Goal: Information Seeking & Learning: Learn about a topic

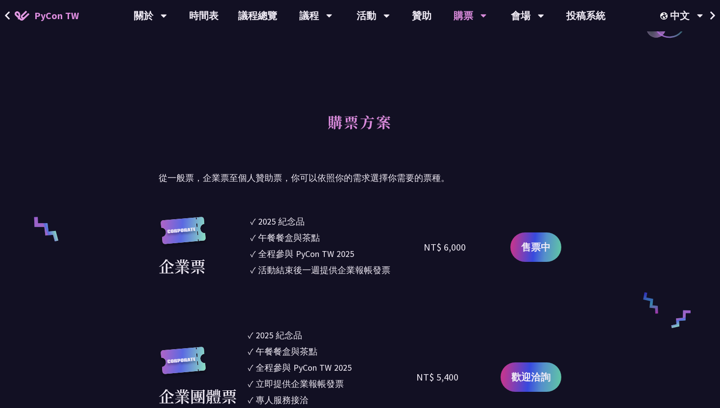
scroll to position [716, 0]
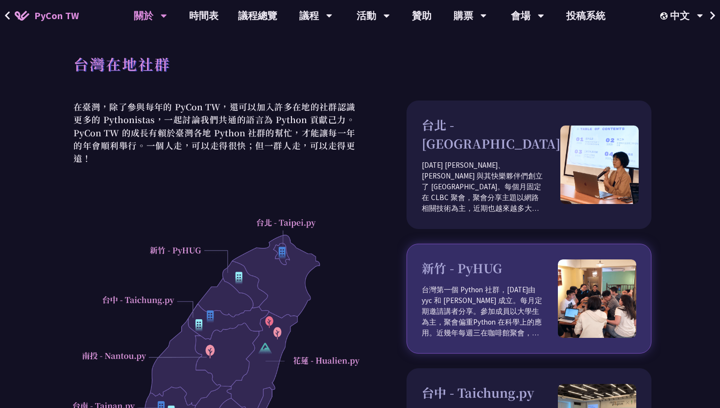
click at [528, 260] on div "新竹 - PyHUG 台灣第一個 Python 社群，[DATE]由 yyc 和 [PERSON_NAME] 成立。每月定期邀請講者分享。參加成員以大學生為主…" at bounding box center [490, 298] width 136 height 79
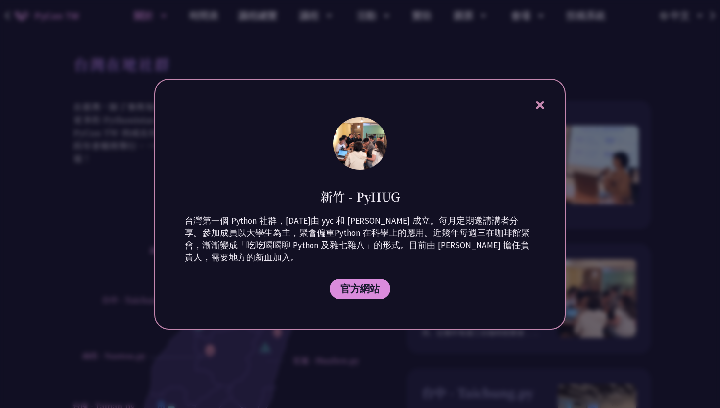
click at [541, 102] on icon at bounding box center [539, 105] width 8 height 8
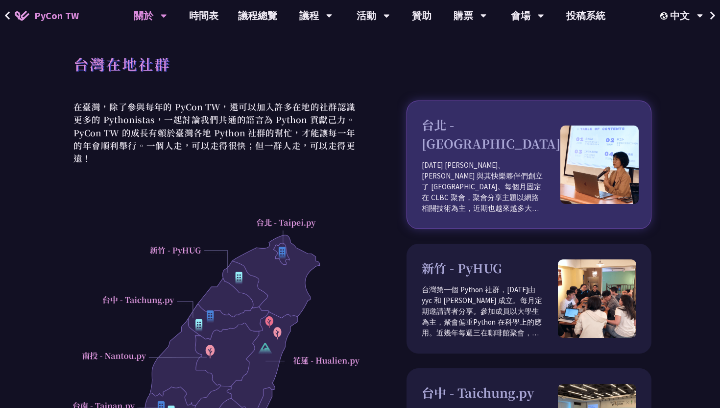
click at [506, 182] on p "[DATE] [PERSON_NAME]、[PERSON_NAME] 與其快樂夥伴們創立了 [GEOGRAPHIC_DATA]。每個月固定在 CLBC 聚會，…" at bounding box center [491, 187] width 139 height 54
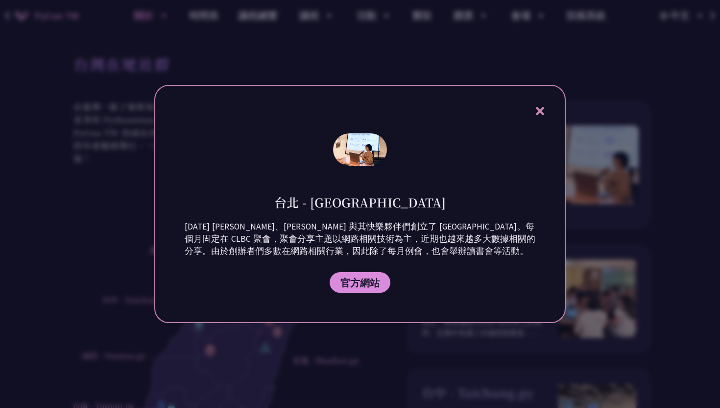
click at [541, 108] on icon at bounding box center [539, 111] width 8 height 8
